Goal: Check status: Check status

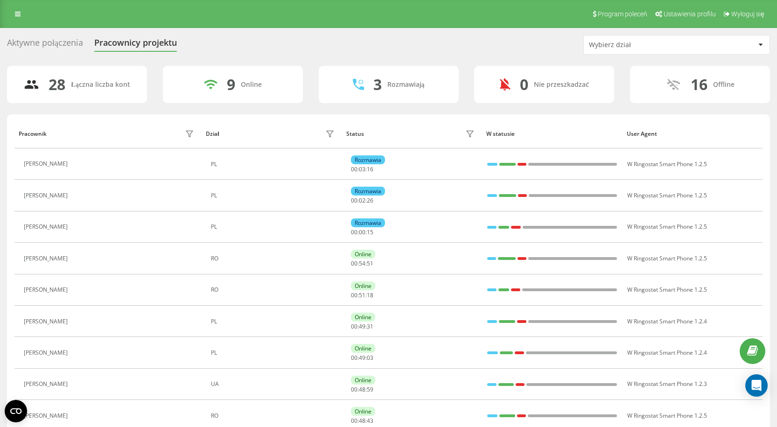
click at [82, 164] on icon at bounding box center [77, 164] width 7 height 7
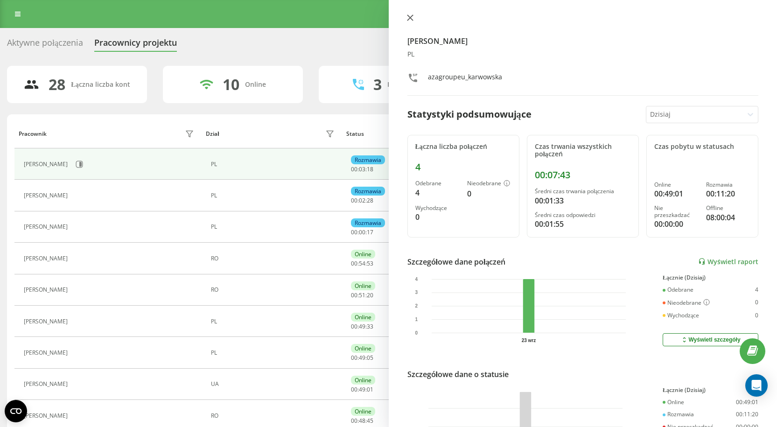
click at [405, 19] on button at bounding box center [410, 18] width 12 height 9
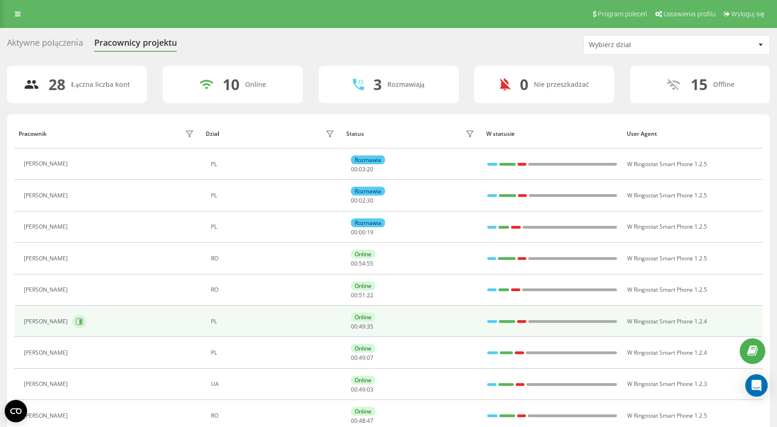
click at [82, 321] on button at bounding box center [79, 322] width 14 height 14
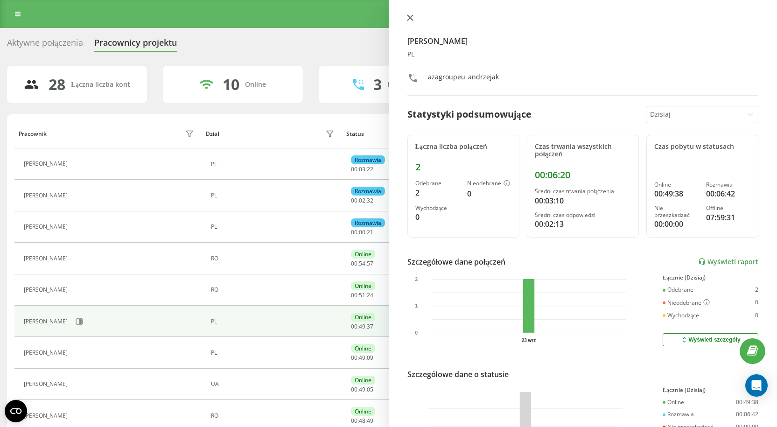
click at [408, 20] on icon at bounding box center [410, 18] width 6 height 6
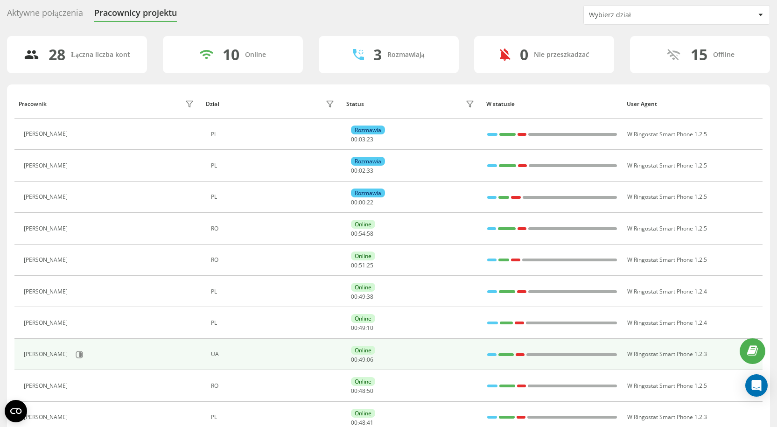
scroll to position [47, 0]
